Goal: Task Accomplishment & Management: Use online tool/utility

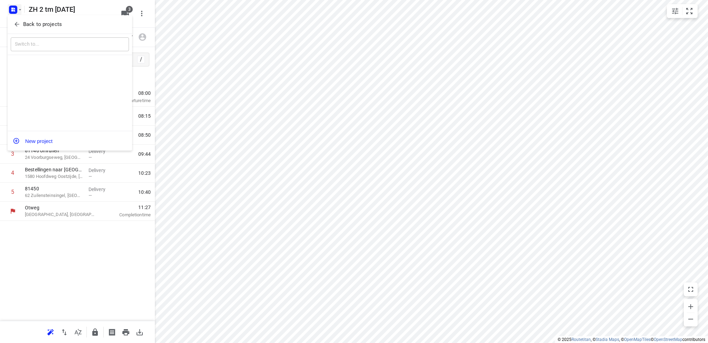
click at [18, 24] on icon "button" at bounding box center [16, 24] width 7 height 7
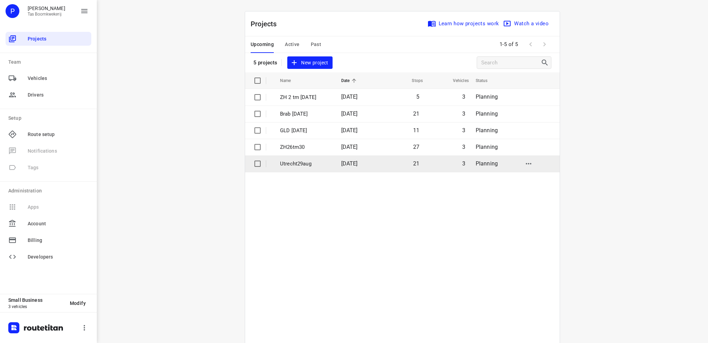
click at [289, 165] on p "Utrecht29aug" at bounding box center [305, 164] width 51 height 8
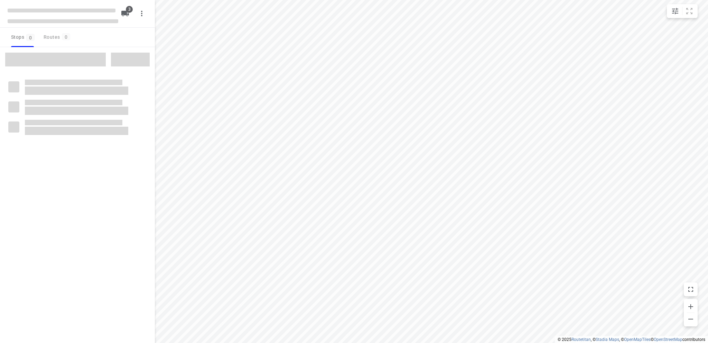
type input "distance"
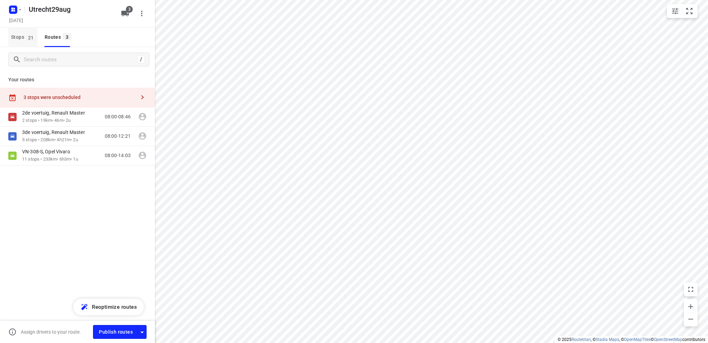
click at [17, 37] on span "Stops 21" at bounding box center [24, 37] width 27 height 9
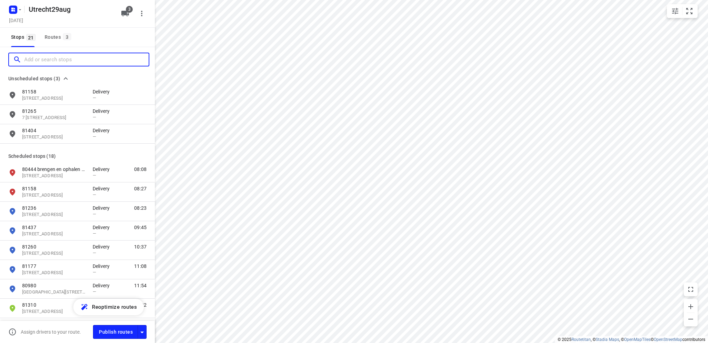
click at [43, 61] on input "Add or search stops" at bounding box center [86, 59] width 124 height 11
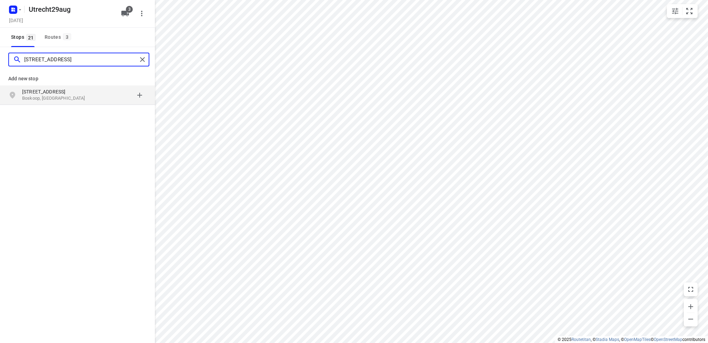
type input "[STREET_ADDRESS]"
click at [58, 96] on p "Boskoop, [GEOGRAPHIC_DATA]" at bounding box center [54, 98] width 64 height 7
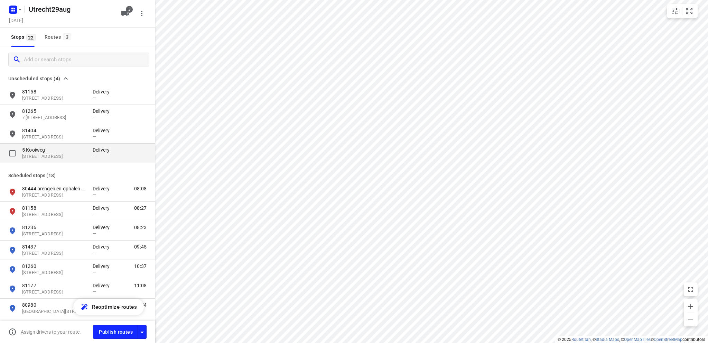
click at [43, 150] on p "5 Kooiweg" at bounding box center [54, 149] width 64 height 7
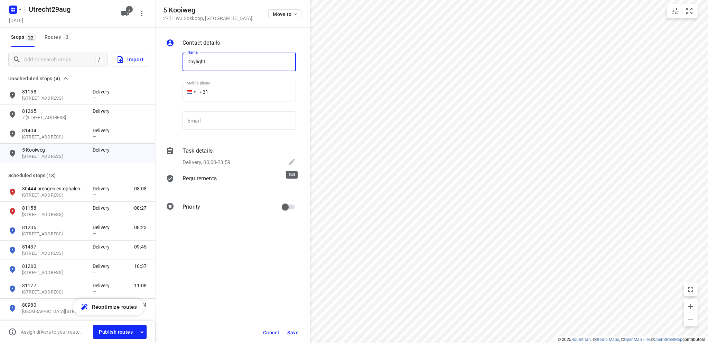
type input "Daylight"
click at [292, 160] on icon at bounding box center [292, 162] width 6 height 6
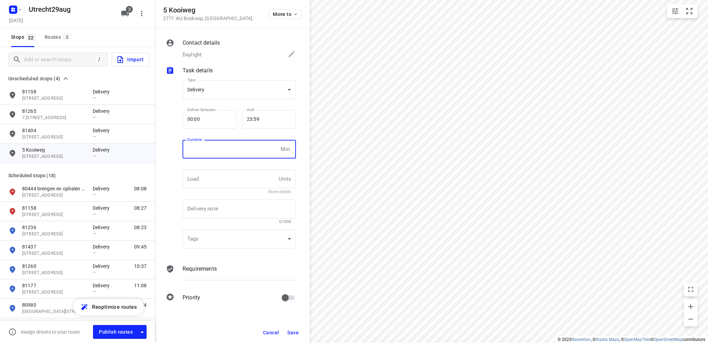
click at [191, 150] on input "number" at bounding box center [230, 149] width 95 height 19
type input "10"
click at [290, 333] on span "Save" at bounding box center [292, 332] width 11 height 6
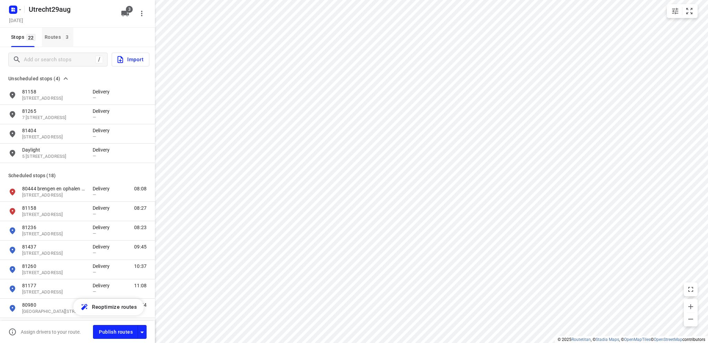
click at [47, 36] on div "Routes 3" at bounding box center [59, 37] width 29 height 9
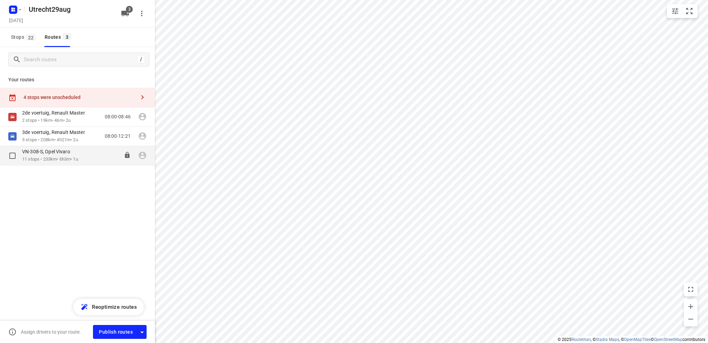
click at [44, 157] on p "11 stops • 233km • 6h3m • 1u" at bounding box center [50, 159] width 56 height 7
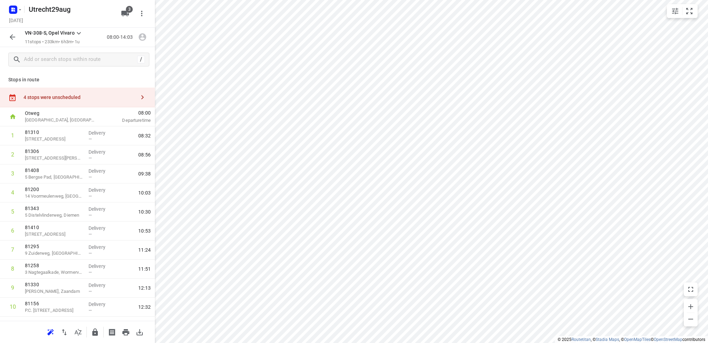
click at [54, 96] on div "4 stops were unscheduled" at bounding box center [80, 97] width 112 height 6
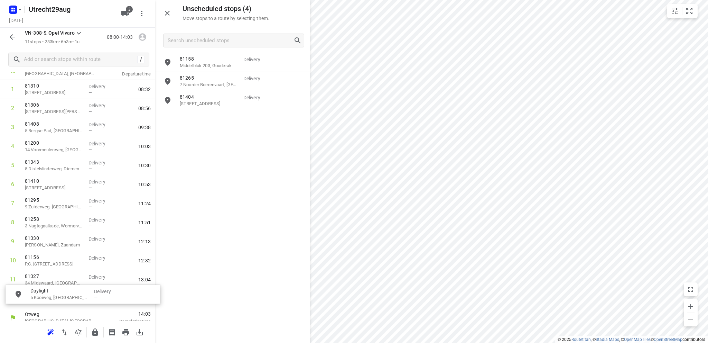
scroll to position [58, 0]
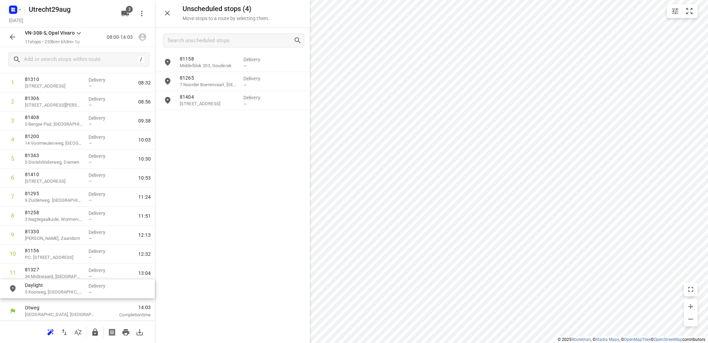
drag, startPoint x: 215, startPoint y: 121, endPoint x: 58, endPoint y: 293, distance: 232.0
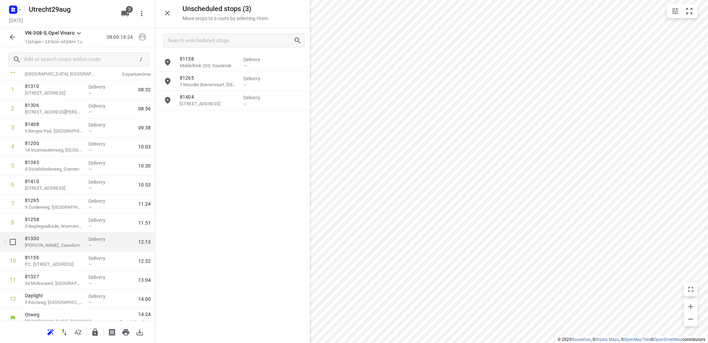
scroll to position [53, 0]
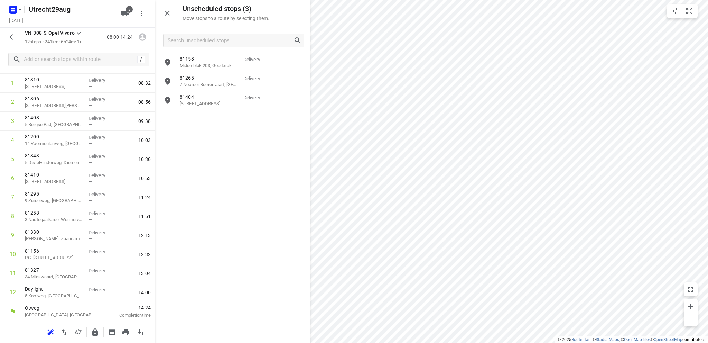
click at [11, 37] on icon "button" at bounding box center [13, 37] width 6 height 6
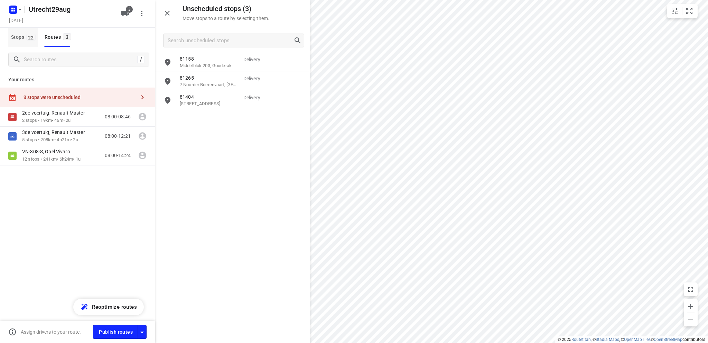
click at [20, 36] on span "Stops 22" at bounding box center [24, 37] width 27 height 9
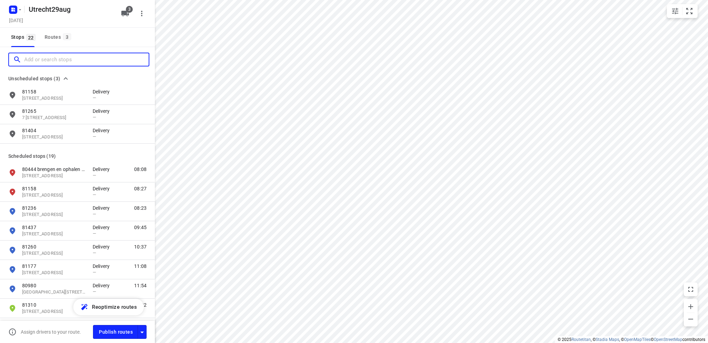
click at [36, 59] on input "Add or search stops" at bounding box center [86, 59] width 124 height 11
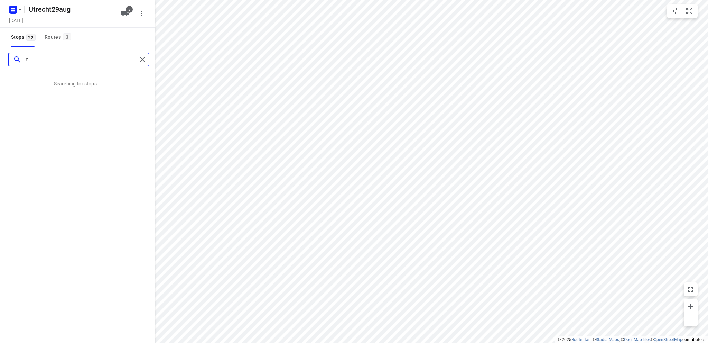
type input "l"
type input "halve raak 95"
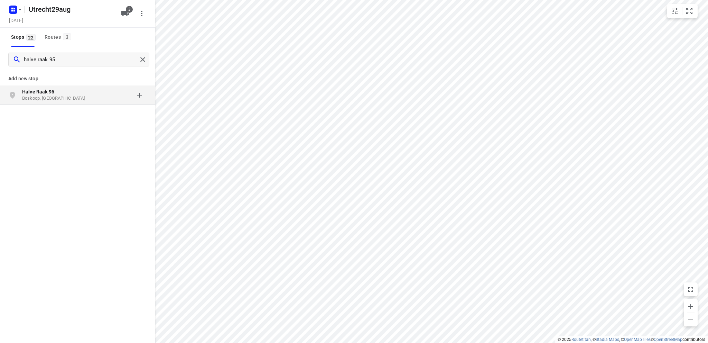
click at [54, 91] on p "Halve Raak 95" at bounding box center [54, 91] width 64 height 7
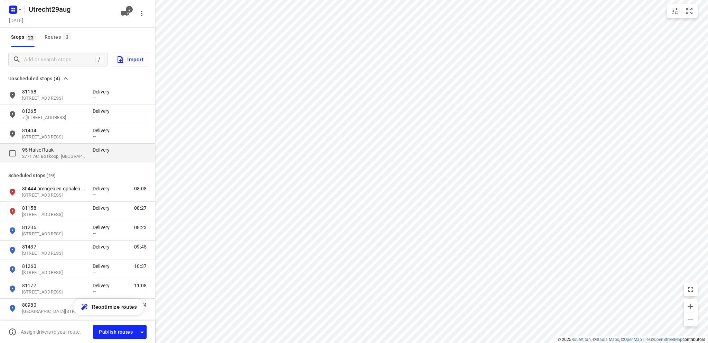
click at [50, 152] on p "95 Halve Raak" at bounding box center [54, 149] width 64 height 7
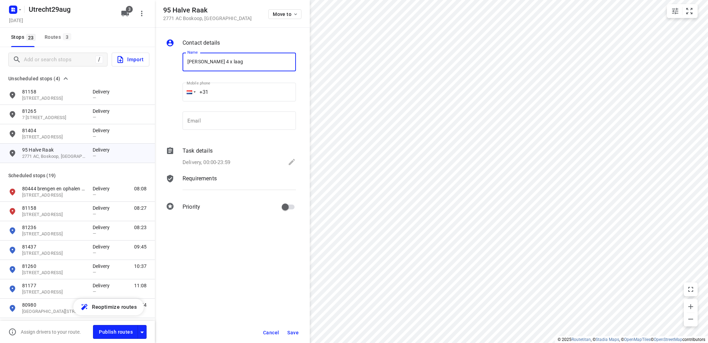
type input "[PERSON_NAME] 4 x laag"
click at [291, 162] on icon at bounding box center [292, 162] width 6 height 6
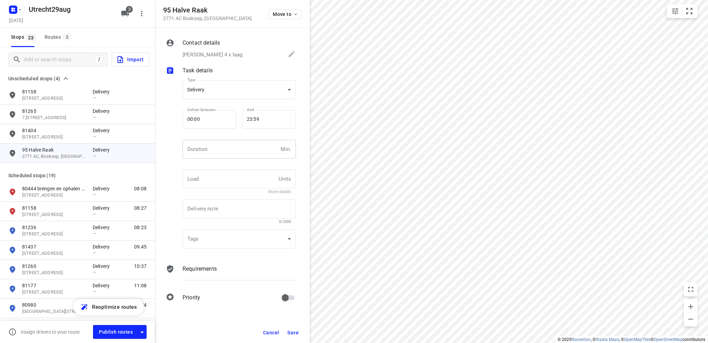
click at [231, 152] on input "number" at bounding box center [230, 149] width 95 height 19
type input "10"
click at [235, 86] on body "i © 2025 Routetitan , © Stadia Maps , © OpenMapTiles © OpenStreetMap contributo…" at bounding box center [354, 171] width 708 height 343
click at [227, 102] on div "Pickup" at bounding box center [239, 102] width 102 height 8
type input "pickup"
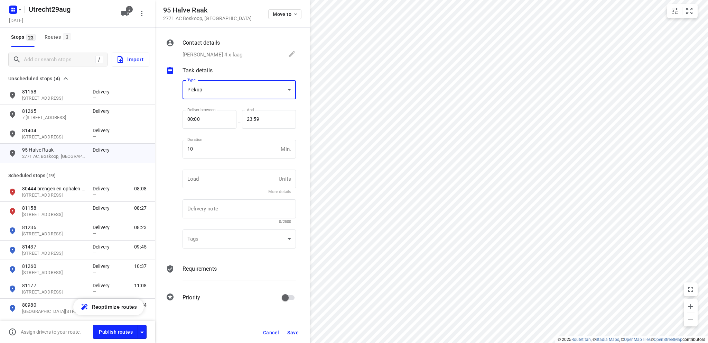
click at [289, 332] on span "Save" at bounding box center [292, 332] width 11 height 6
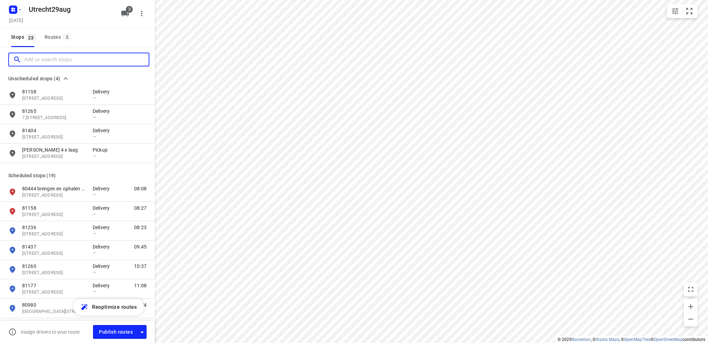
click at [41, 59] on input "Add or search stops" at bounding box center [86, 59] width 124 height 11
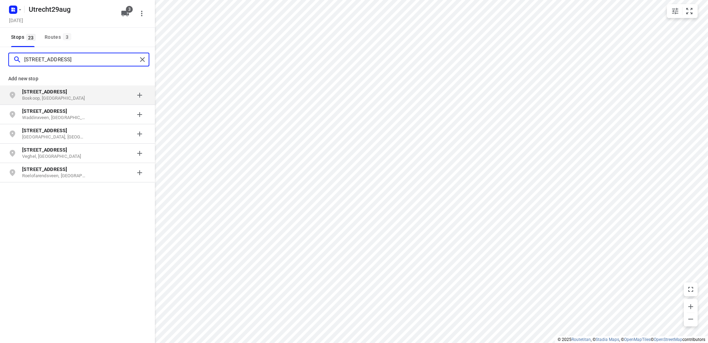
type input "[STREET_ADDRESS]"
click at [46, 95] on p "Boskoop, [GEOGRAPHIC_DATA]" at bounding box center [54, 98] width 64 height 7
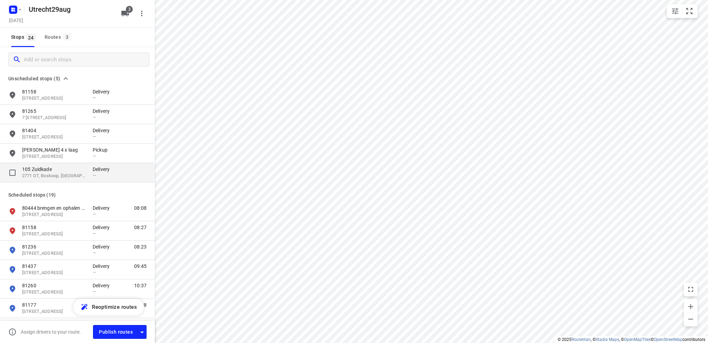
click at [44, 168] on p "105 Zuidkade" at bounding box center [54, 169] width 64 height 7
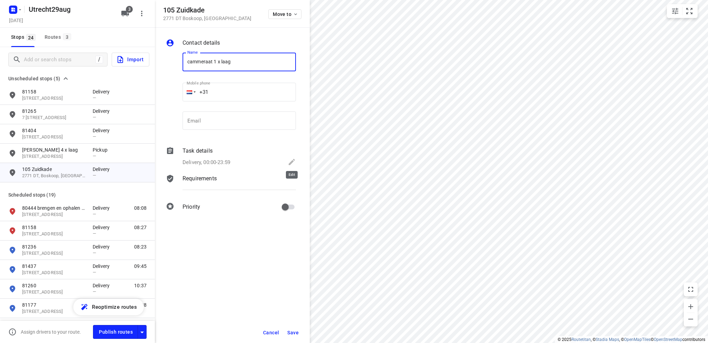
type input "cammeraat 1 x laag"
click at [290, 161] on icon at bounding box center [292, 162] width 8 height 8
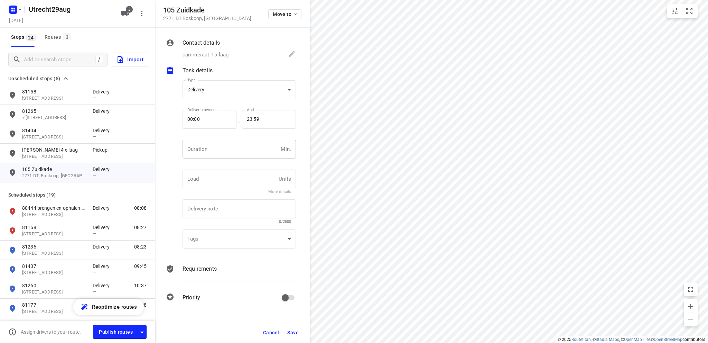
click at [207, 150] on input "number" at bounding box center [230, 149] width 95 height 19
type input "10"
click at [222, 89] on body "i © 2025 Routetitan , © Stadia Maps , © OpenMapTiles © OpenStreetMap contributo…" at bounding box center [354, 171] width 708 height 343
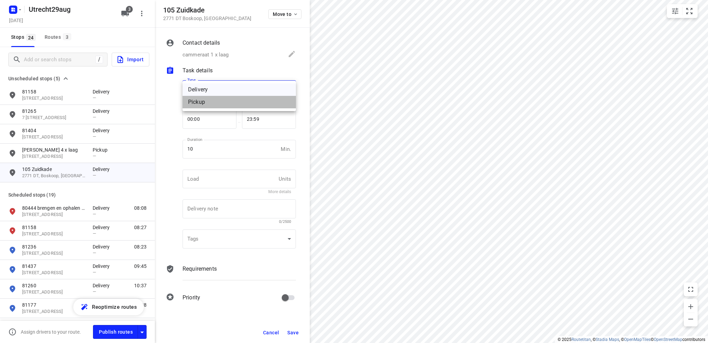
click at [217, 104] on div "Pickup" at bounding box center [239, 102] width 102 height 8
type input "pickup"
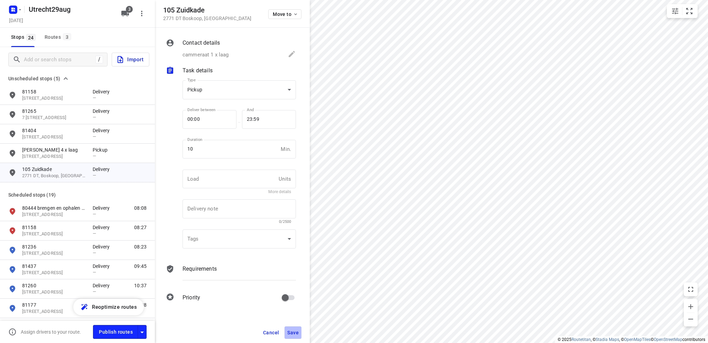
click at [292, 330] on span "Save" at bounding box center [292, 332] width 11 height 6
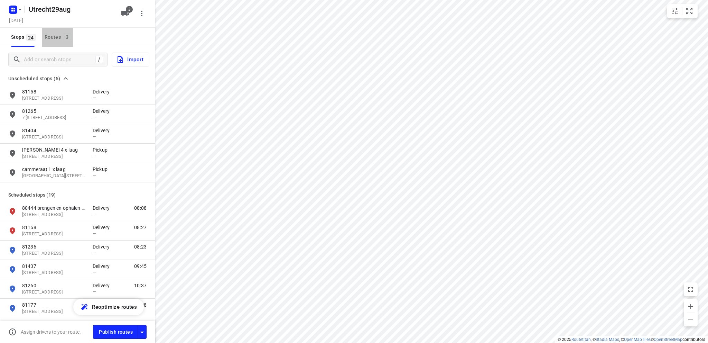
click at [50, 37] on div "Routes 3" at bounding box center [59, 37] width 29 height 9
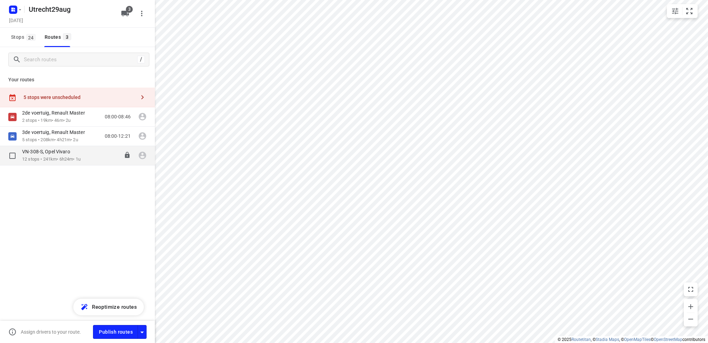
click at [78, 157] on p "12 stops • 241km • 6h24m • 1u" at bounding box center [51, 159] width 58 height 7
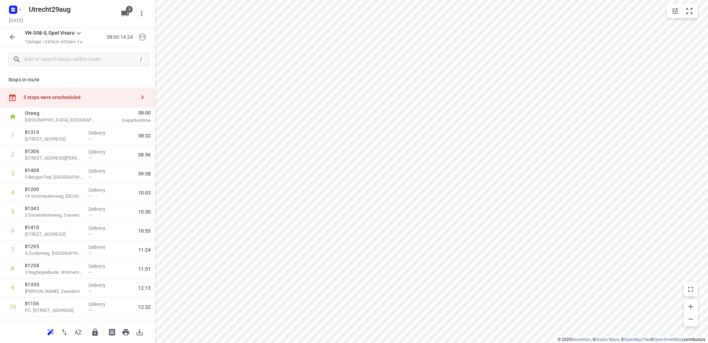
click at [62, 97] on div "5 stops were unscheduled" at bounding box center [80, 97] width 112 height 6
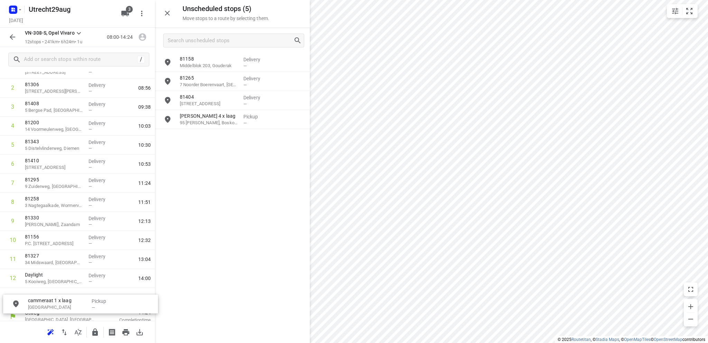
scroll to position [77, 0]
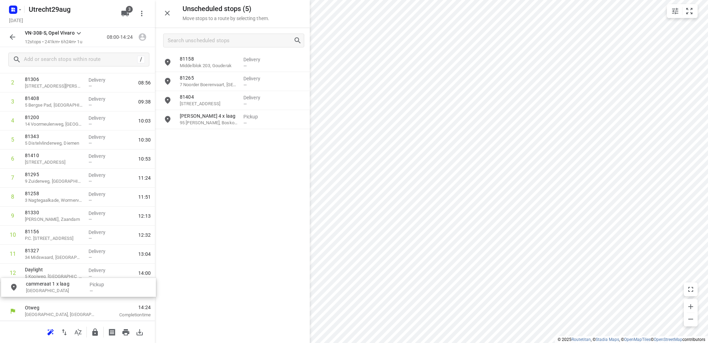
drag, startPoint x: 209, startPoint y: 142, endPoint x: 52, endPoint y: 291, distance: 216.4
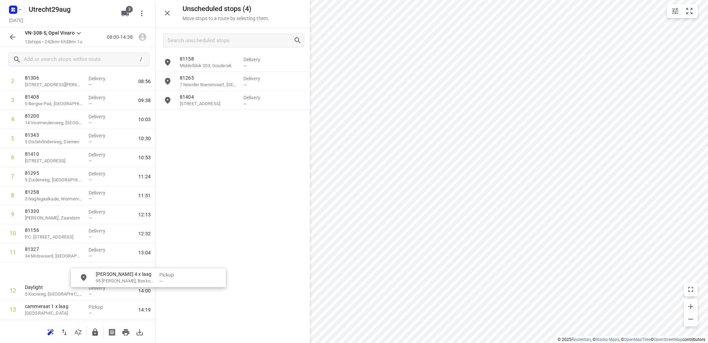
scroll to position [91, 5]
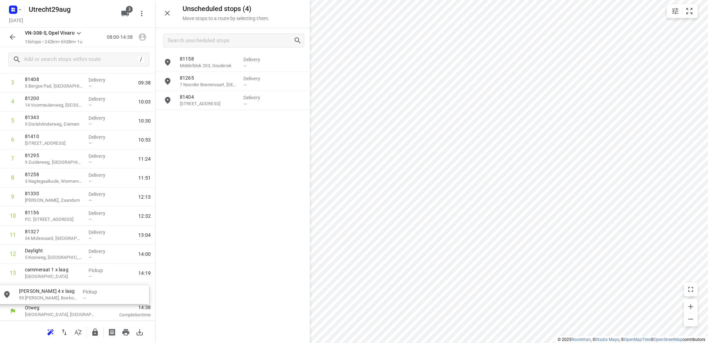
drag, startPoint x: 210, startPoint y: 119, endPoint x: 47, endPoint y: 295, distance: 240.2
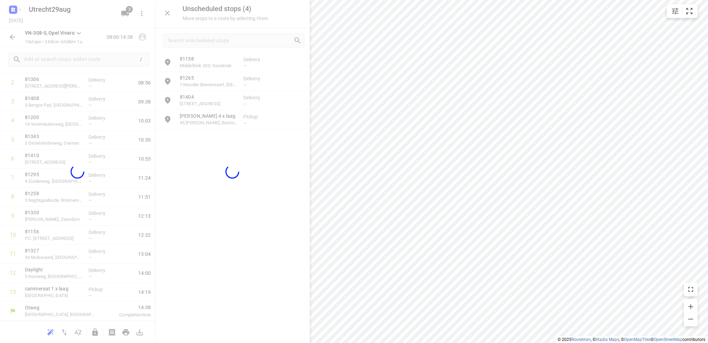
scroll to position [72, 0]
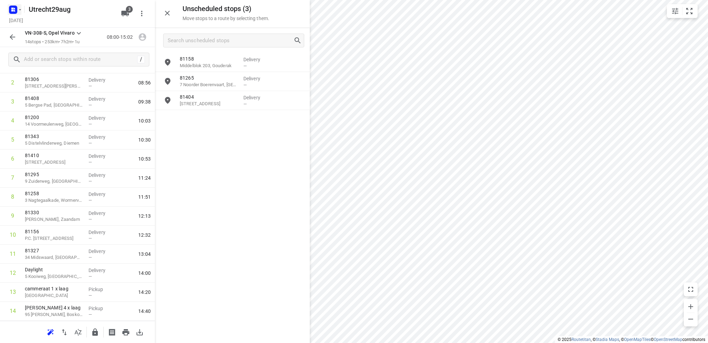
click at [12, 8] on icon "button" at bounding box center [12, 9] width 2 height 2
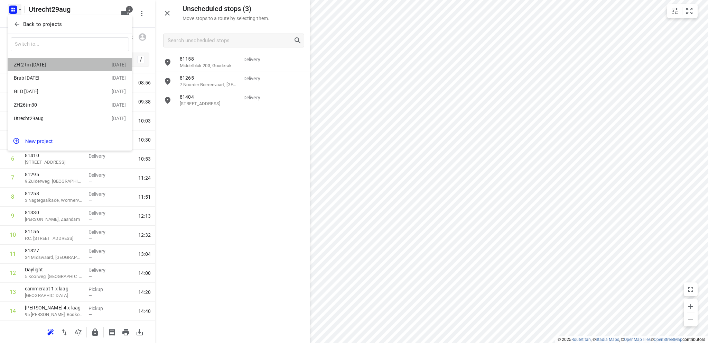
click at [41, 63] on div "ZH 2 tm [DATE]" at bounding box center [54, 65] width 80 height 6
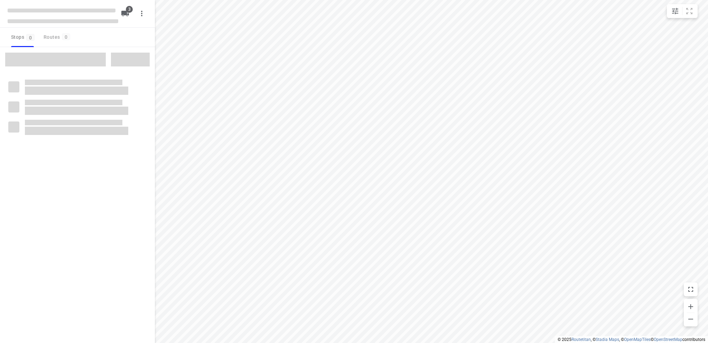
type input "distance"
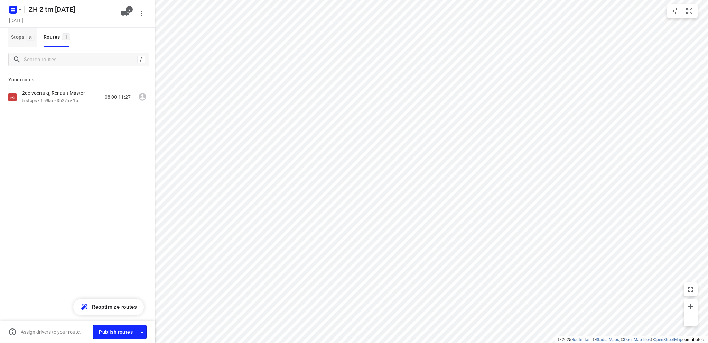
click at [12, 37] on span "Stops 5" at bounding box center [24, 37] width 26 height 9
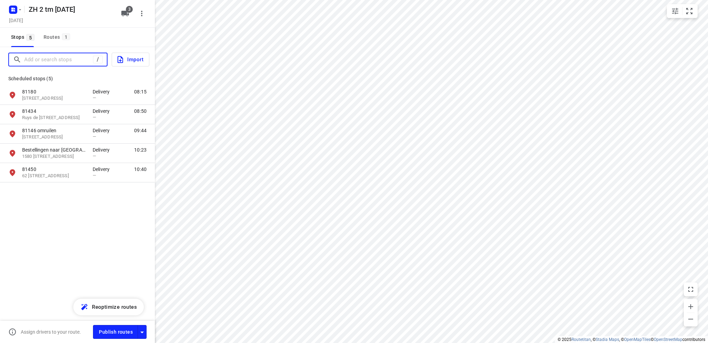
click at [29, 61] on input "Add or search stops" at bounding box center [58, 59] width 69 height 11
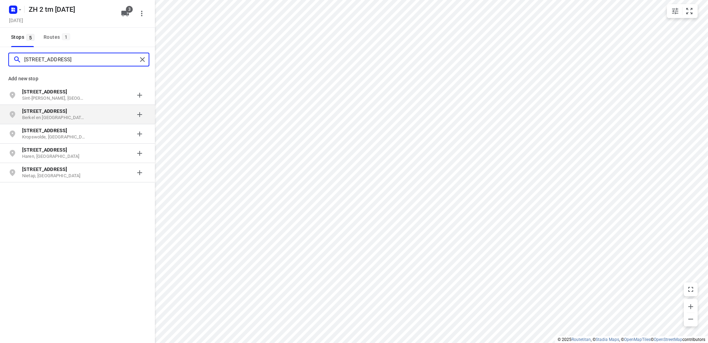
type input "[STREET_ADDRESS]"
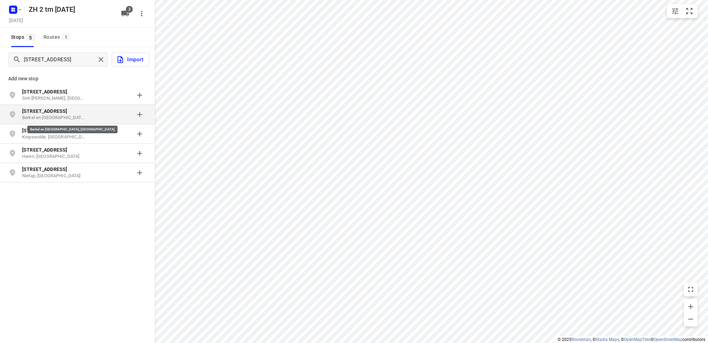
click at [47, 114] on p "Berkel en [GEOGRAPHIC_DATA], [GEOGRAPHIC_DATA]" at bounding box center [54, 117] width 64 height 7
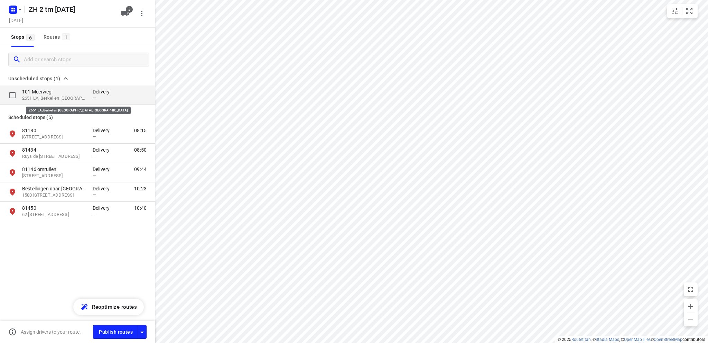
click at [48, 96] on p "2651 LA, Berkel en [GEOGRAPHIC_DATA], [GEOGRAPHIC_DATA]" at bounding box center [54, 98] width 64 height 7
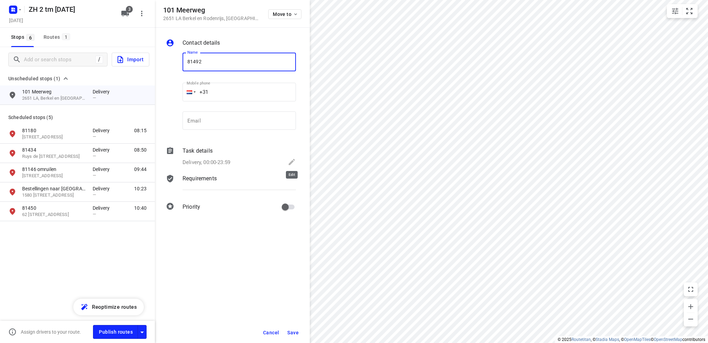
type input "81492"
click at [294, 160] on icon at bounding box center [292, 162] width 8 height 8
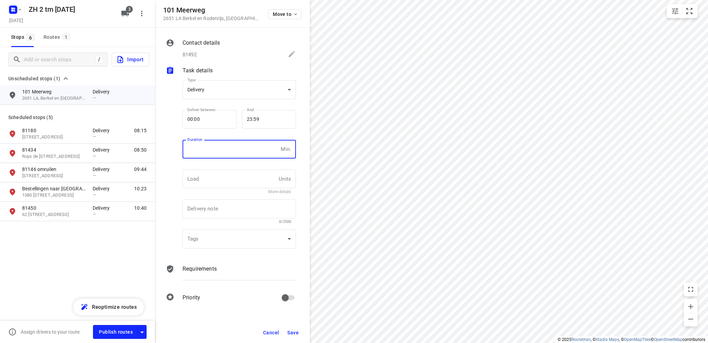
click at [213, 151] on input "number" at bounding box center [230, 149] width 95 height 19
type input "10"
click at [295, 331] on span "Save" at bounding box center [292, 332] width 11 height 6
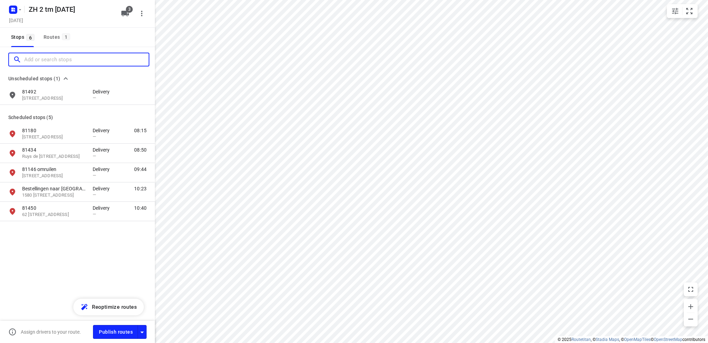
click at [51, 61] on input "Add or search stops" at bounding box center [86, 59] width 124 height 11
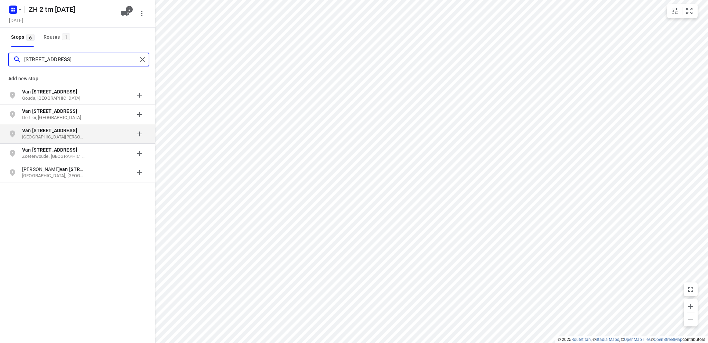
type input "[STREET_ADDRESS]"
click at [53, 133] on p "Van [STREET_ADDRESS]" at bounding box center [54, 130] width 64 height 7
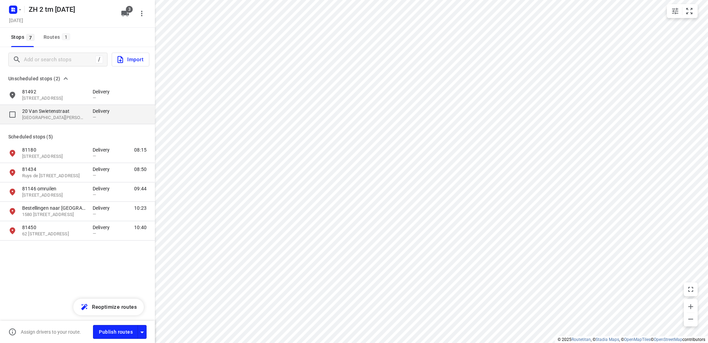
click at [54, 114] on p "20 Van Swietenstraat" at bounding box center [54, 111] width 64 height 7
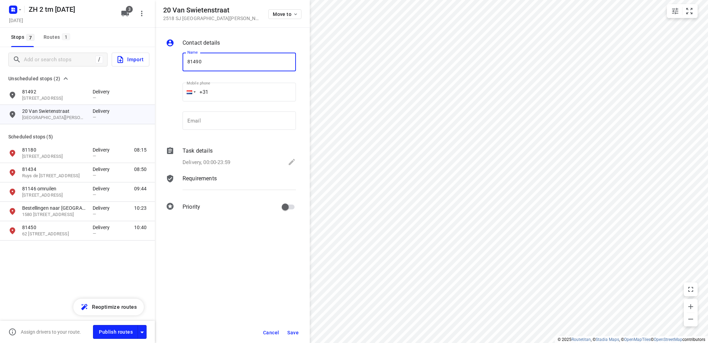
type input "81490"
click at [293, 161] on icon at bounding box center [292, 162] width 6 height 6
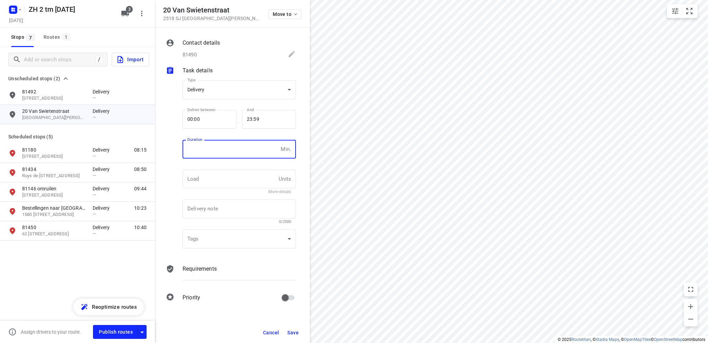
click at [213, 154] on input "number" at bounding box center [230, 149] width 95 height 19
type input "10"
click at [291, 329] on button "Save" at bounding box center [293, 332] width 17 height 12
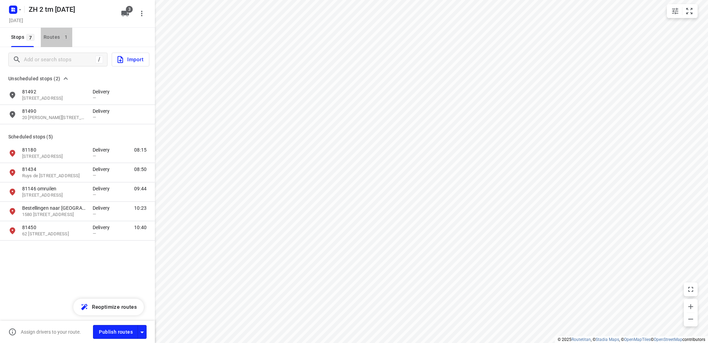
click at [54, 34] on div "Routes 1" at bounding box center [58, 37] width 29 height 9
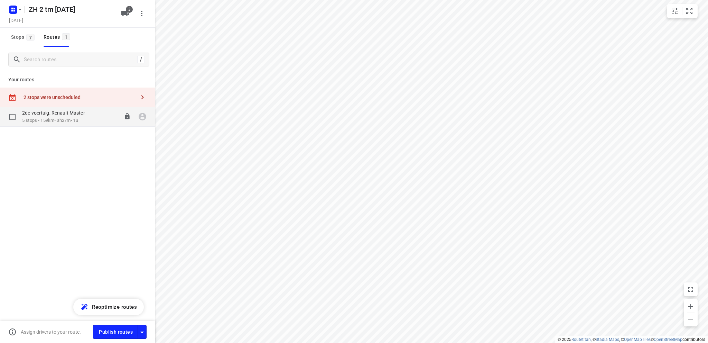
click at [63, 117] on div "2de voertuig, Renault Master" at bounding box center [57, 114] width 70 height 8
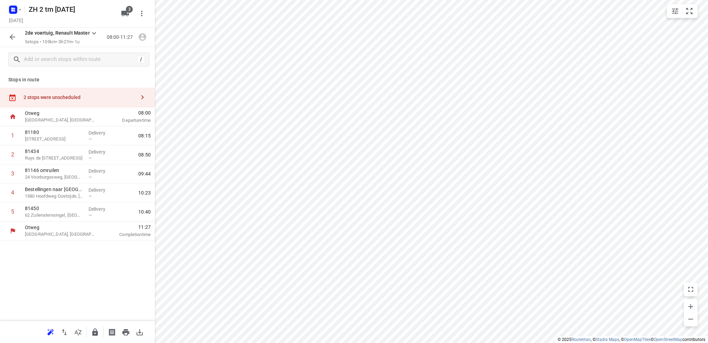
click at [52, 93] on div "2 stops were unscheduled" at bounding box center [77, 97] width 155 height 20
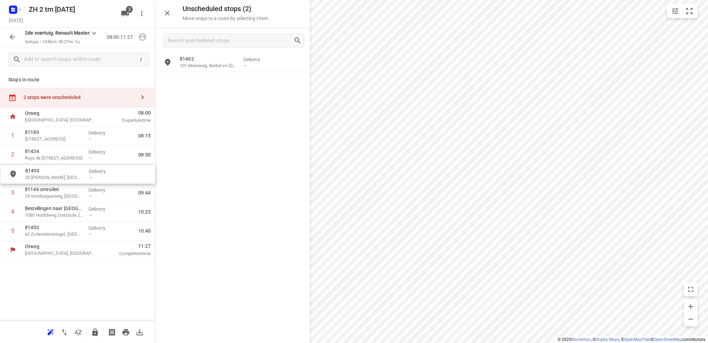
drag, startPoint x: 200, startPoint y: 84, endPoint x: 43, endPoint y: 178, distance: 182.8
drag, startPoint x: 208, startPoint y: 64, endPoint x: 56, endPoint y: 174, distance: 187.6
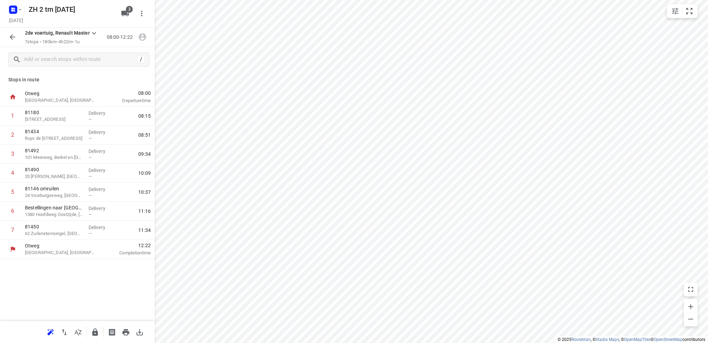
click at [116, 246] on div "i © 2025 Routetitan , © Stadia Maps , © OpenMapTiles © OpenStreetMap contributo…" at bounding box center [354, 171] width 708 height 343
click at [14, 7] on rect "button" at bounding box center [13, 10] width 8 height 8
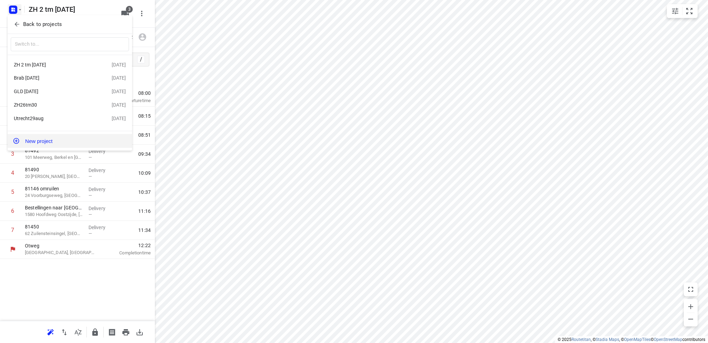
click at [36, 141] on button "New project" at bounding box center [70, 141] width 124 height 14
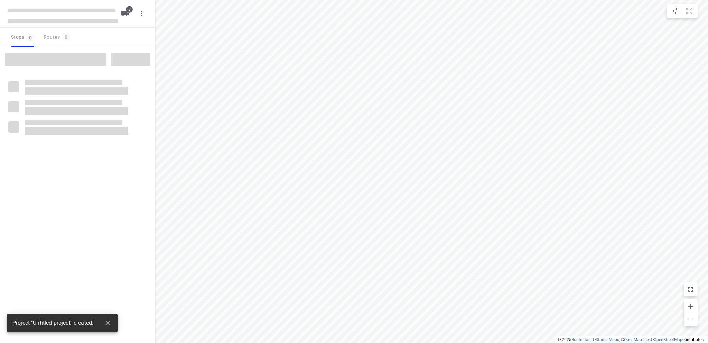
type input "distance"
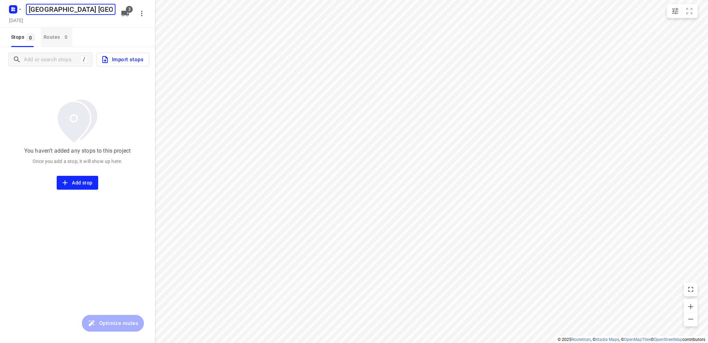
type input "[GEOGRAPHIC_DATA] [GEOGRAPHIC_DATA] [DATE]"
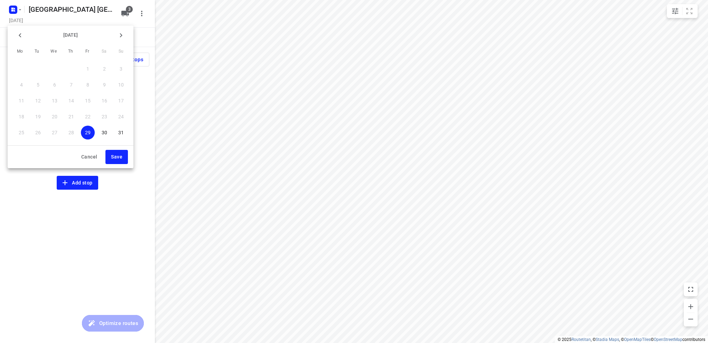
click at [123, 33] on icon "button" at bounding box center [121, 35] width 8 height 8
click at [87, 69] on p "5" at bounding box center [87, 68] width 3 height 7
click at [114, 155] on span "Save" at bounding box center [116, 156] width 11 height 9
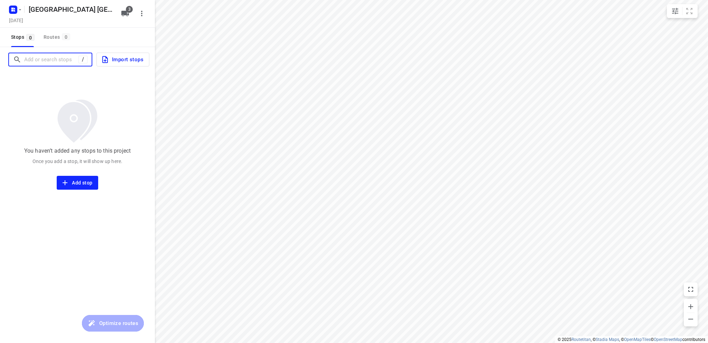
click at [39, 61] on input "Add or search stops" at bounding box center [51, 59] width 54 height 11
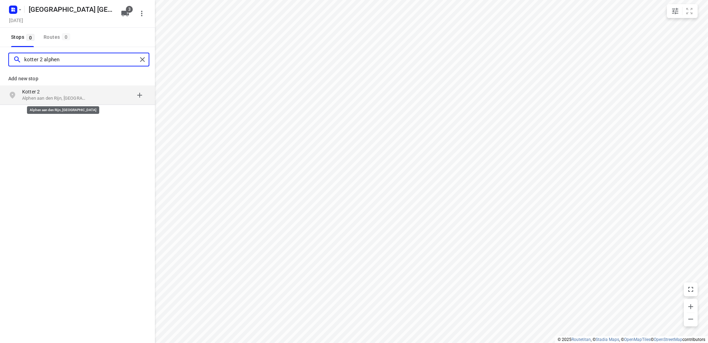
type input "kotter 2 alphen"
click at [47, 95] on p "Alphen aan den Rijn, [GEOGRAPHIC_DATA]" at bounding box center [54, 98] width 64 height 7
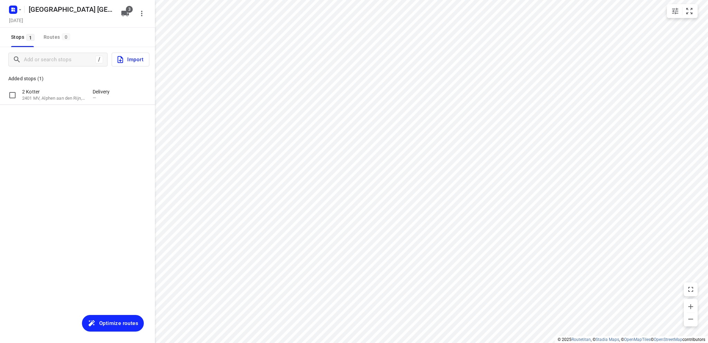
click at [47, 94] on p "2 Kotter" at bounding box center [54, 91] width 64 height 7
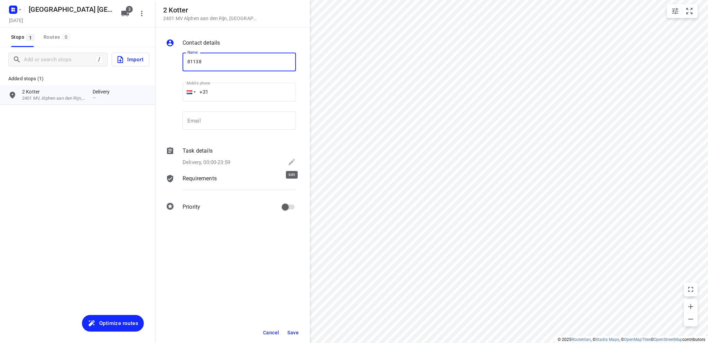
type input "81138"
click at [293, 161] on icon at bounding box center [292, 162] width 6 height 6
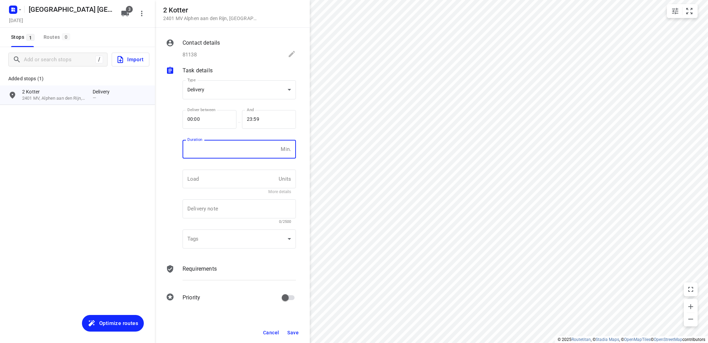
click at [217, 148] on input "number" at bounding box center [230, 149] width 95 height 19
type input "10"
click at [296, 333] on span "Save" at bounding box center [292, 332] width 11 height 6
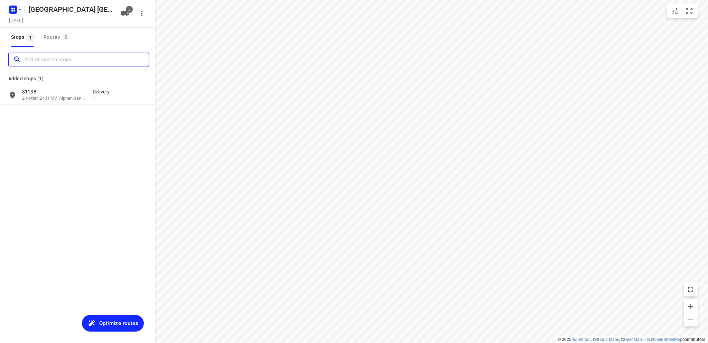
click at [41, 56] on input "Add or search stops" at bounding box center [86, 59] width 124 height 11
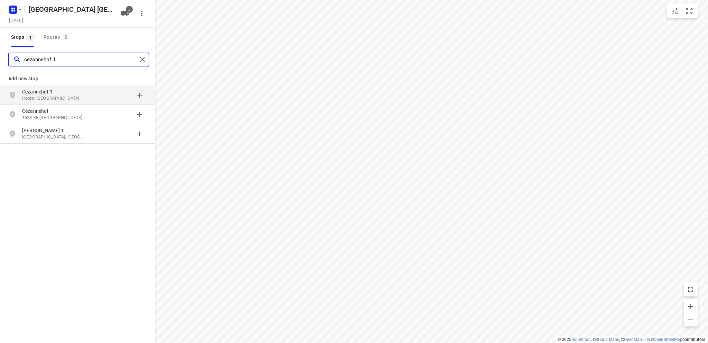
type input "cezannehof 1"
click at [49, 94] on p "Cézannehof 1" at bounding box center [54, 91] width 64 height 7
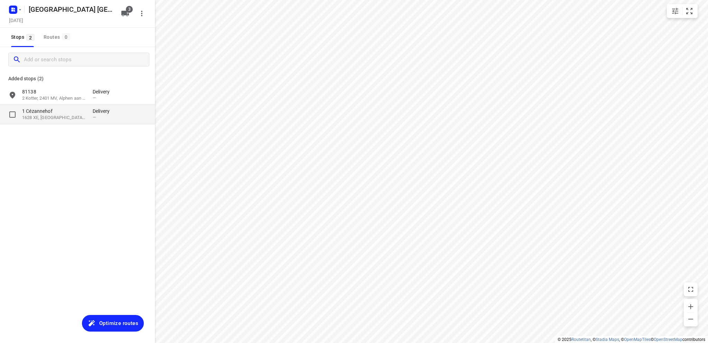
click at [55, 115] on p "1628 XE, [GEOGRAPHIC_DATA], [GEOGRAPHIC_DATA]" at bounding box center [54, 117] width 64 height 7
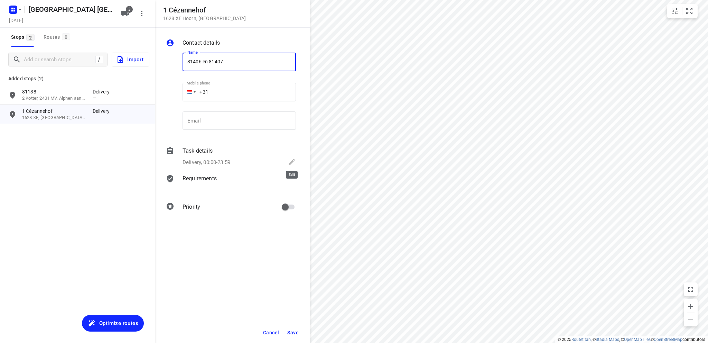
type input "81406 en 81407"
click at [293, 159] on icon at bounding box center [292, 162] width 8 height 8
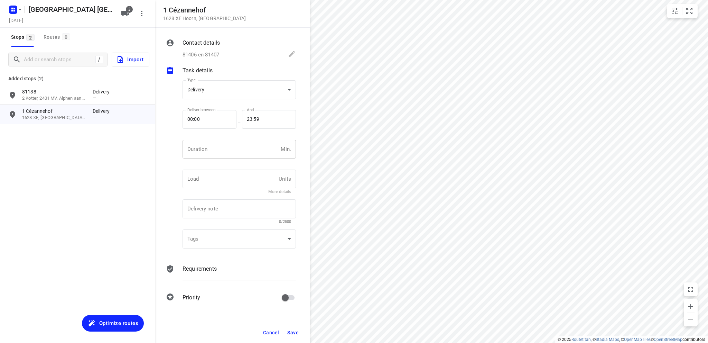
click at [220, 153] on input "number" at bounding box center [230, 149] width 95 height 19
type input "10"
click at [292, 330] on span "Save" at bounding box center [292, 332] width 11 height 6
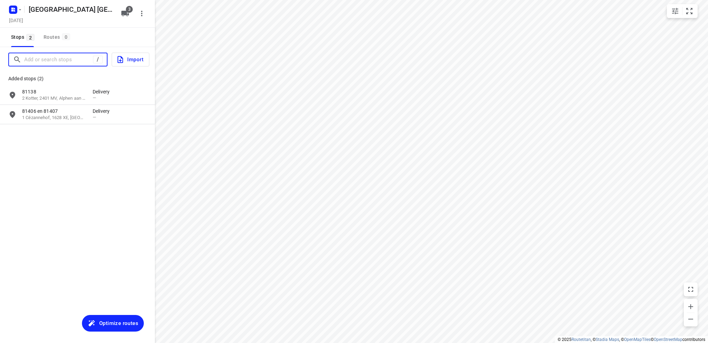
click at [72, 59] on input "Add or search stops" at bounding box center [58, 59] width 69 height 11
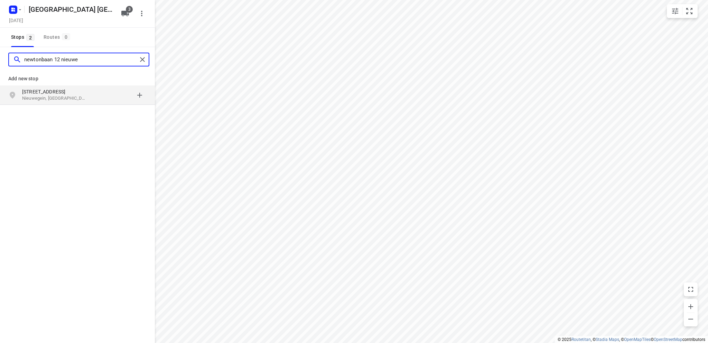
type input "newtonbaan 12 nieuwe"
click at [58, 92] on p "[STREET_ADDRESS]" at bounding box center [54, 91] width 64 height 7
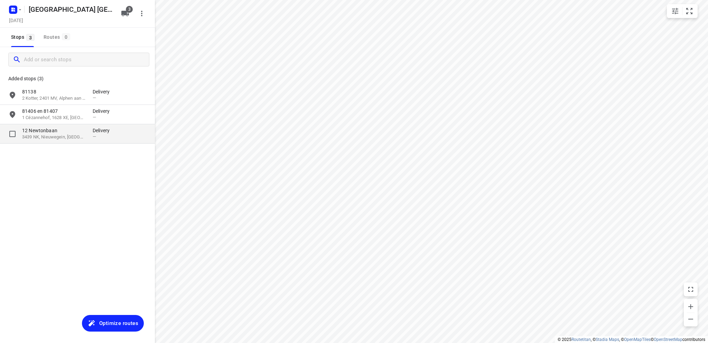
click at [44, 132] on p "12 Newtonbaan" at bounding box center [54, 130] width 64 height 7
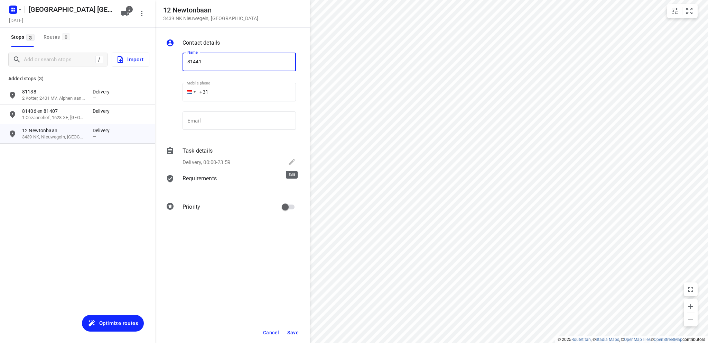
type input "81441"
click at [290, 161] on icon at bounding box center [292, 162] width 8 height 8
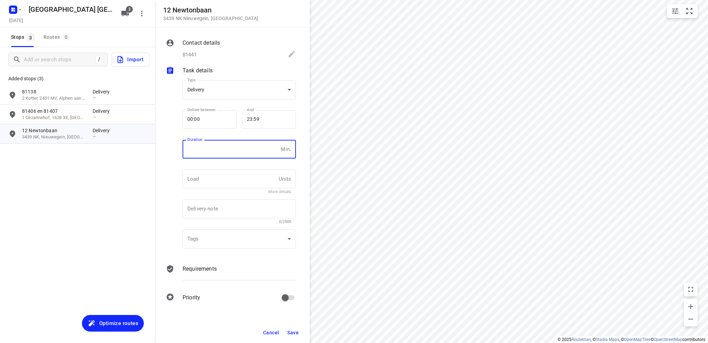
click at [188, 153] on input "number" at bounding box center [230, 149] width 95 height 19
type input "10"
click at [292, 331] on span "Save" at bounding box center [292, 332] width 11 height 6
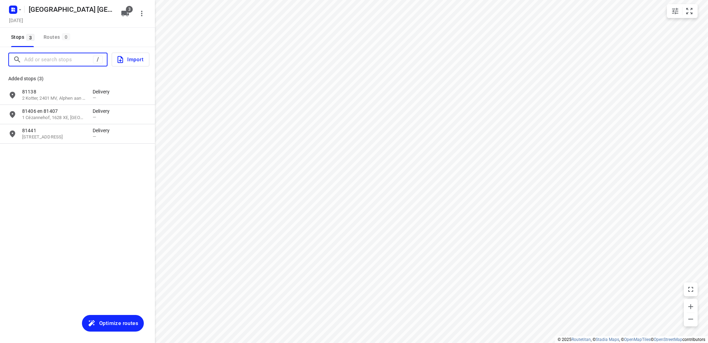
click at [60, 58] on input "Add or search stops" at bounding box center [58, 59] width 69 height 11
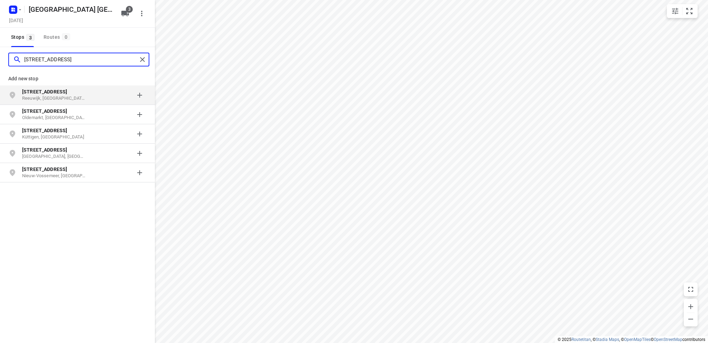
type input "[STREET_ADDRESS]"
click at [41, 91] on b "[STREET_ADDRESS]" at bounding box center [44, 92] width 45 height 6
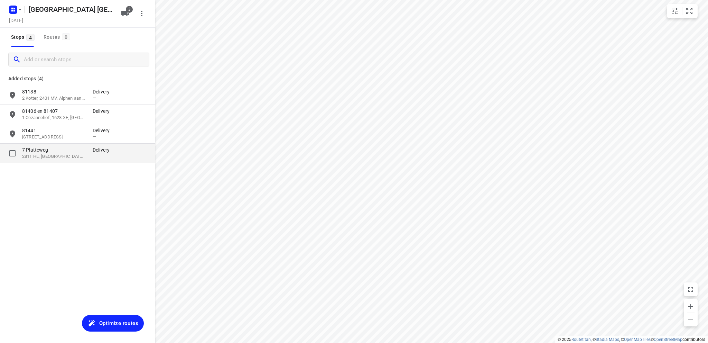
click at [45, 155] on p "2811 HL, [GEOGRAPHIC_DATA], [GEOGRAPHIC_DATA]" at bounding box center [54, 156] width 64 height 7
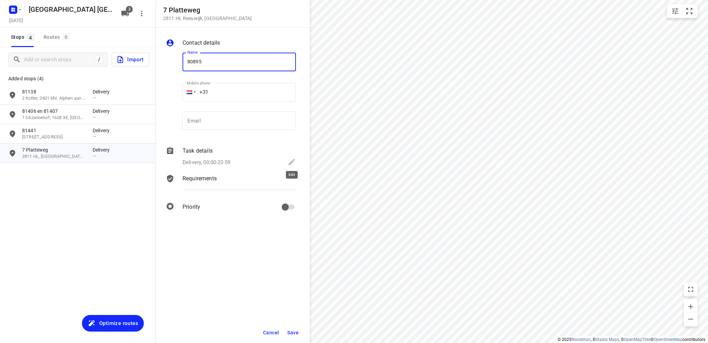
type input "80895"
click at [293, 161] on icon at bounding box center [292, 162] width 8 height 8
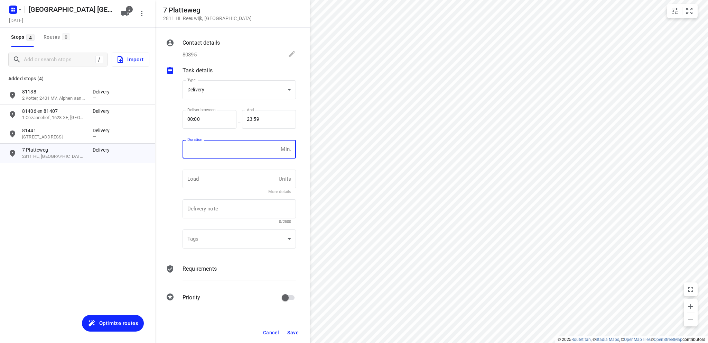
click at [208, 150] on input "number" at bounding box center [230, 149] width 95 height 19
type input "10"
click at [292, 334] on span "Save" at bounding box center [292, 332] width 11 height 6
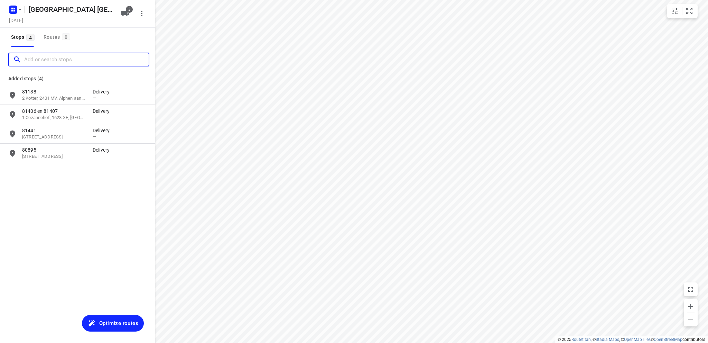
drag, startPoint x: 50, startPoint y: 63, endPoint x: 58, endPoint y: 60, distance: 7.9
click at [50, 63] on input "Add or search stops" at bounding box center [86, 59] width 124 height 11
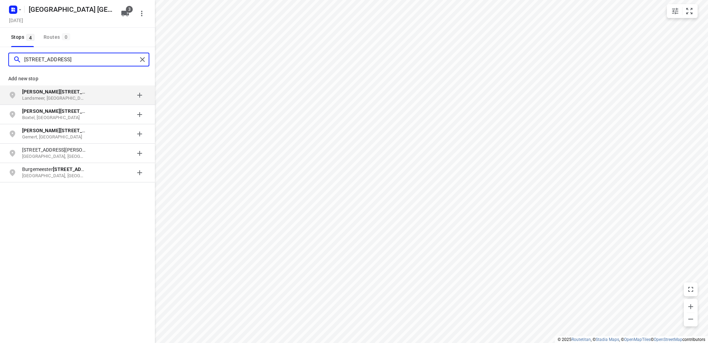
type input "[STREET_ADDRESS]"
click at [56, 96] on p "Landsmeer, [GEOGRAPHIC_DATA]" at bounding box center [54, 98] width 64 height 7
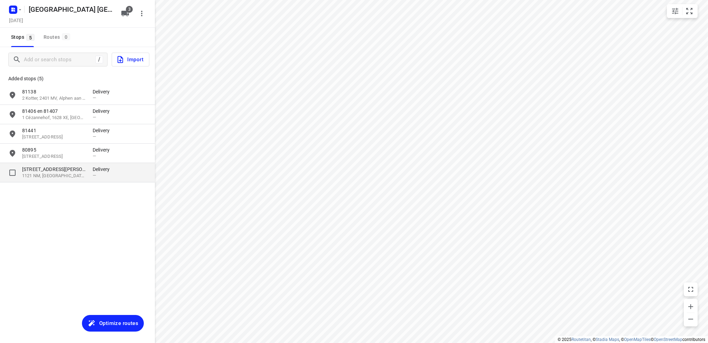
click at [57, 169] on p "[STREET_ADDRESS][PERSON_NAME]" at bounding box center [54, 169] width 64 height 7
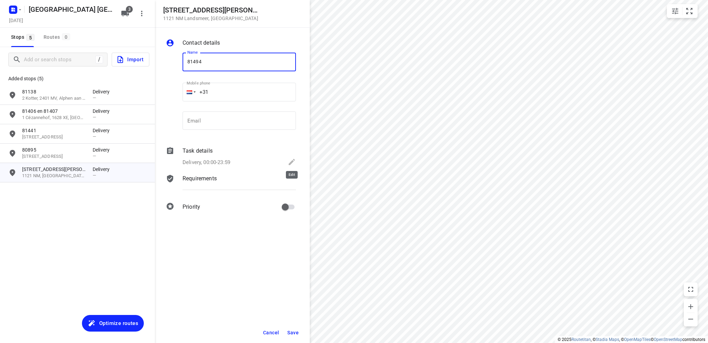
type input "81494"
click at [292, 161] on icon at bounding box center [292, 162] width 6 height 6
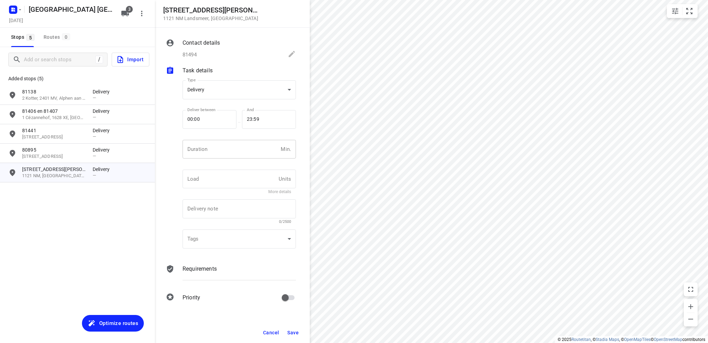
click at [216, 152] on input "number" at bounding box center [230, 149] width 95 height 19
type input "10"
click at [296, 332] on span "Save" at bounding box center [292, 332] width 11 height 6
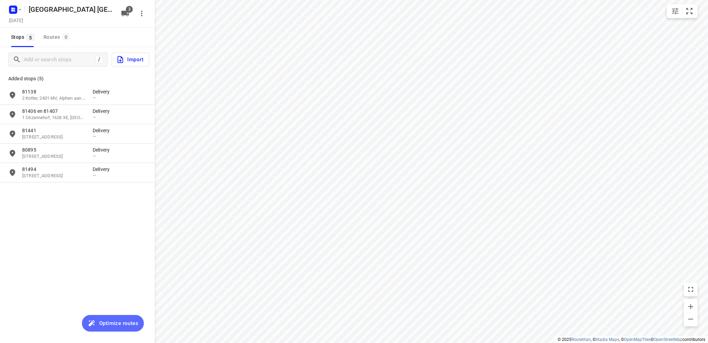
click at [105, 322] on span "Optimize routes" at bounding box center [118, 322] width 39 height 9
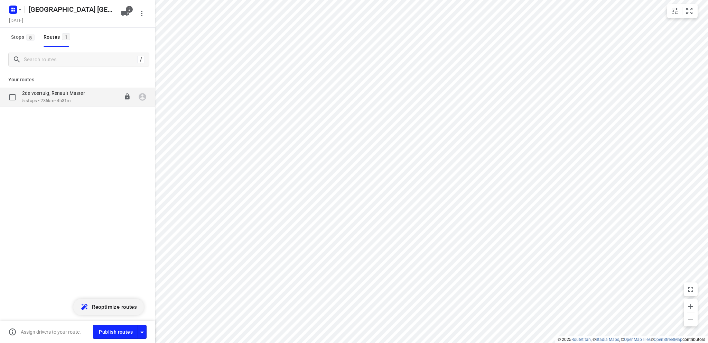
click at [60, 93] on p "2de voertuig, Renault Master" at bounding box center [55, 93] width 67 height 6
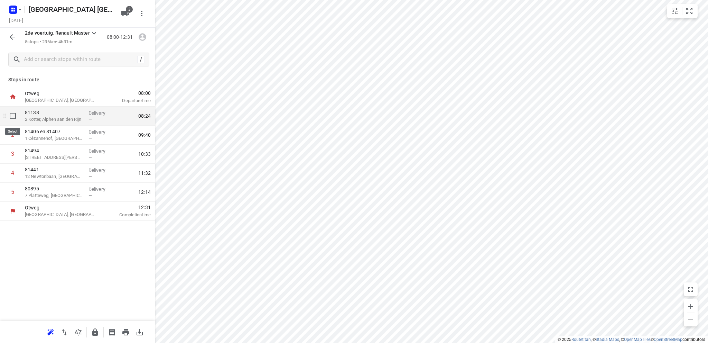
click at [14, 114] on input "checkbox" at bounding box center [13, 116] width 14 height 14
checkbox input "true"
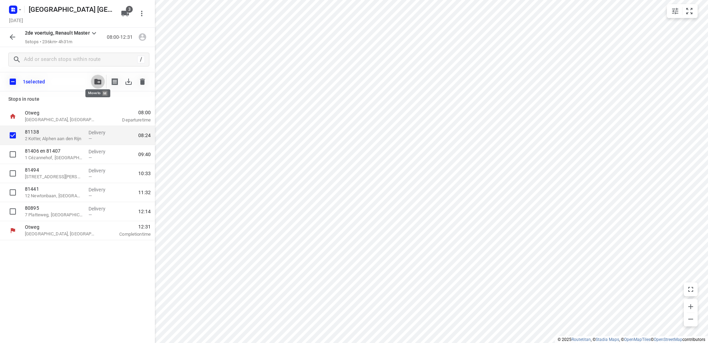
click at [97, 80] on icon "button" at bounding box center [97, 82] width 7 height 6
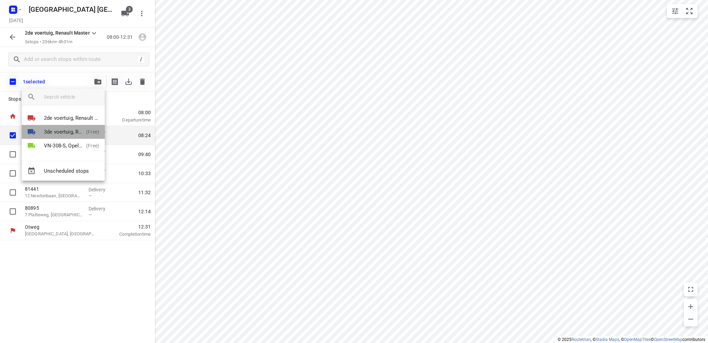
click at [67, 131] on p "3de voertuig, Renault Master" at bounding box center [63, 132] width 39 height 8
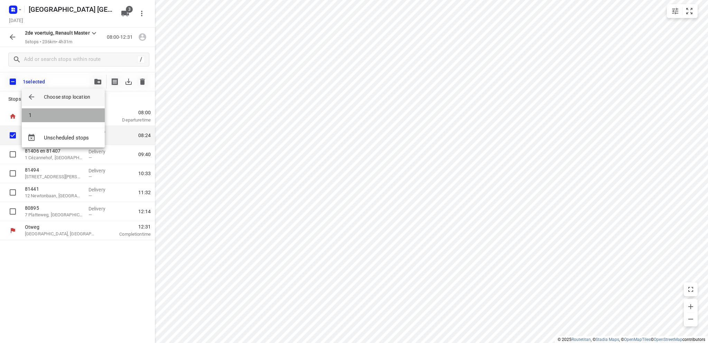
click at [64, 115] on li "1" at bounding box center [63, 115] width 83 height 14
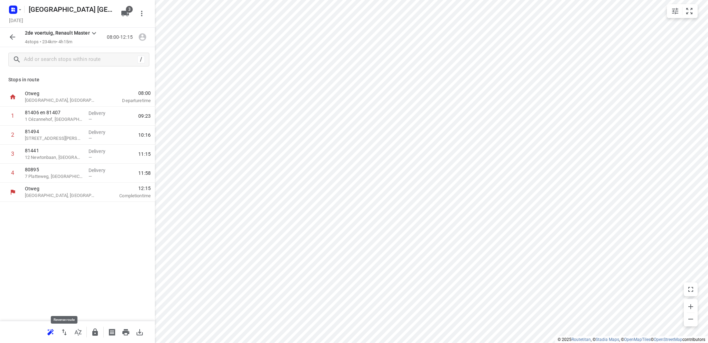
click at [66, 333] on icon "button" at bounding box center [64, 332] width 8 height 8
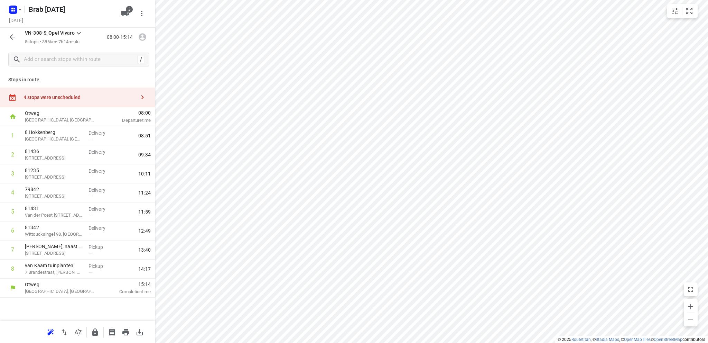
click at [11, 36] on icon "button" at bounding box center [12, 37] width 8 height 8
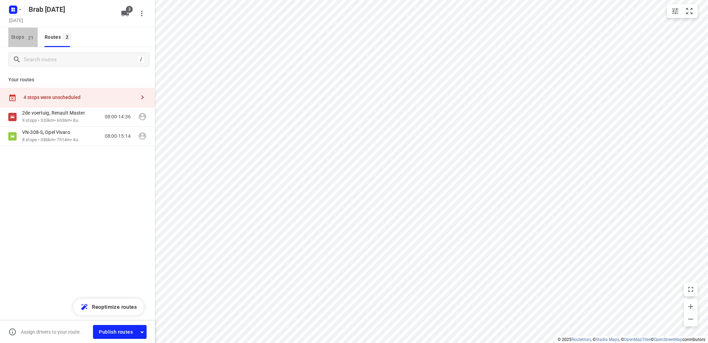
click at [13, 35] on span "Stops 21" at bounding box center [24, 37] width 27 height 9
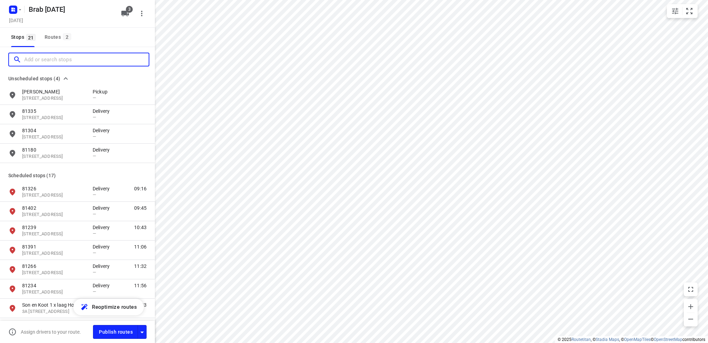
click at [63, 60] on input "Add or search stops" at bounding box center [86, 59] width 124 height 11
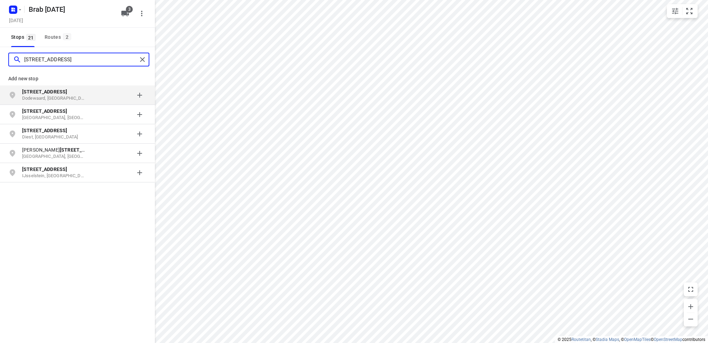
type input "engelandstraat 1b"
click at [47, 95] on p "Dodewaard, Nederland" at bounding box center [54, 98] width 64 height 7
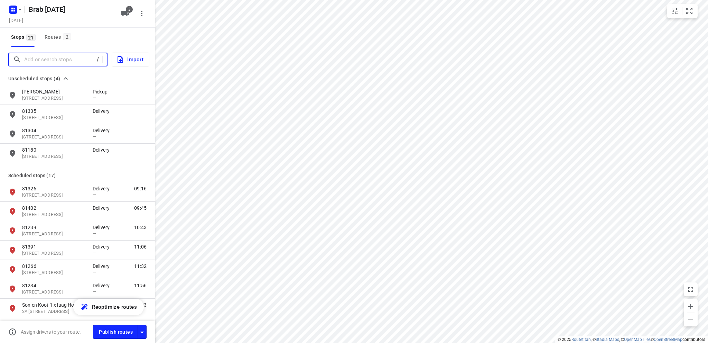
click at [39, 59] on input "Add or search stops" at bounding box center [58, 59] width 69 height 11
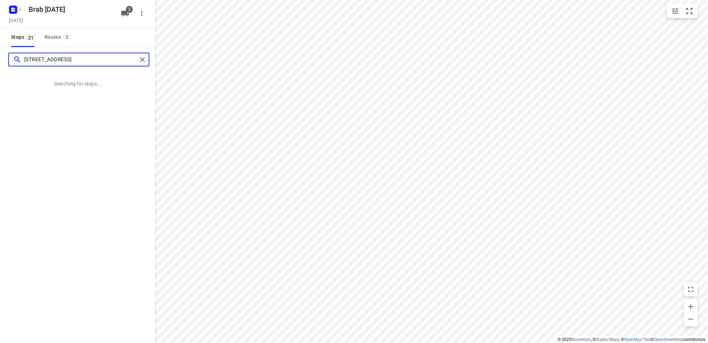
type input "engelandstraat 1b"
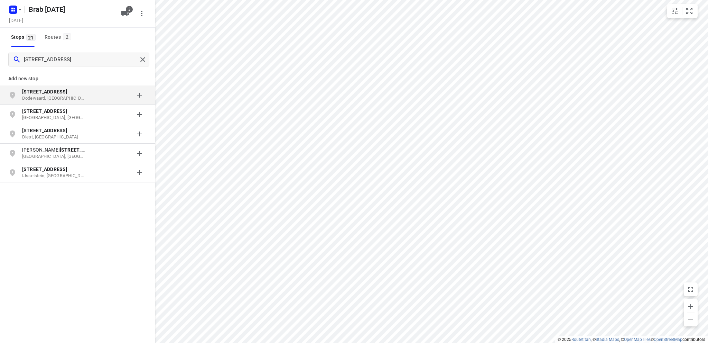
click at [61, 95] on p "Dodewaard, Nederland" at bounding box center [54, 98] width 64 height 7
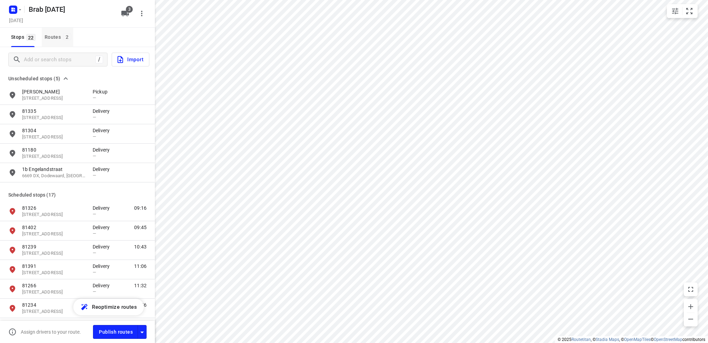
click at [57, 34] on div "Routes 2" at bounding box center [59, 37] width 29 height 9
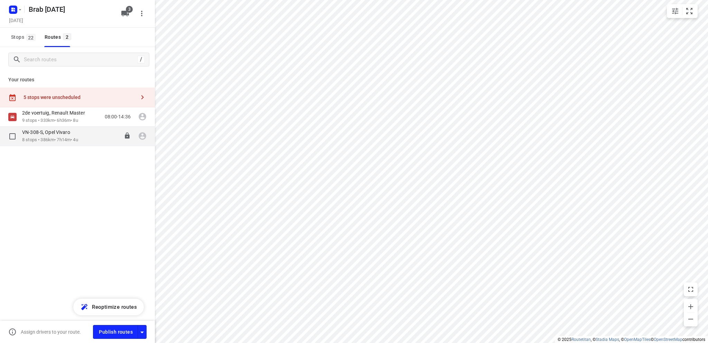
click at [55, 136] on div "VN-308-S, Opel Vivaro" at bounding box center [50, 133] width 56 height 8
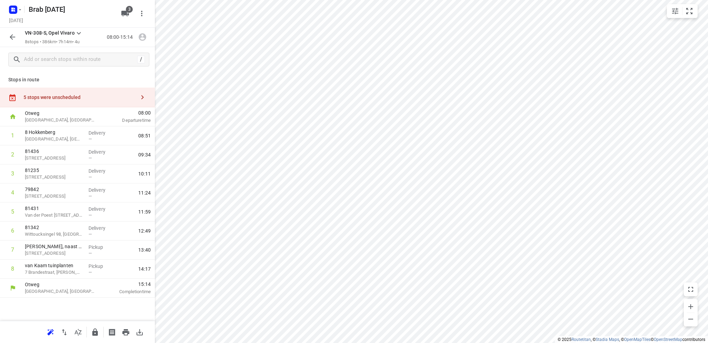
click at [65, 94] on div "5 stops were unscheduled" at bounding box center [77, 97] width 155 height 20
